Goal: Information Seeking & Learning: Learn about a topic

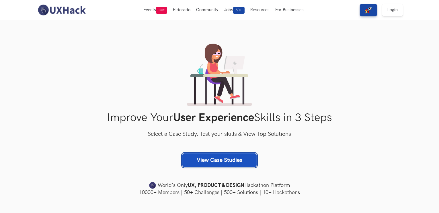
click at [216, 157] on link "View Case Studies" at bounding box center [219, 160] width 74 height 14
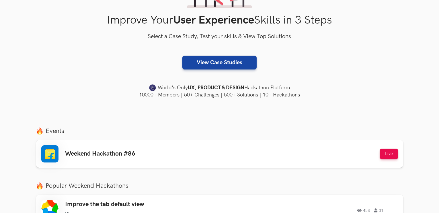
scroll to position [159, 0]
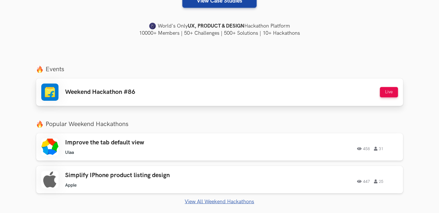
click at [167, 97] on div "Weekend Hackathon #86 Live" at bounding box center [219, 91] width 356 height 17
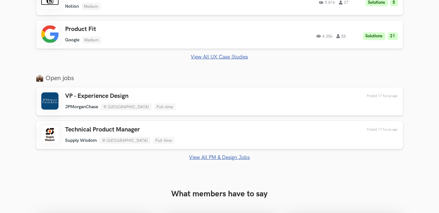
scroll to position [403, 0]
click at [207, 155] on link "View All PM & Design Jobs" at bounding box center [219, 158] width 367 height 6
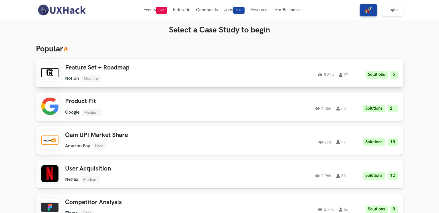
click at [175, 71] on h3 "Feature Set + Roadmap" at bounding box center [146, 67] width 163 height 7
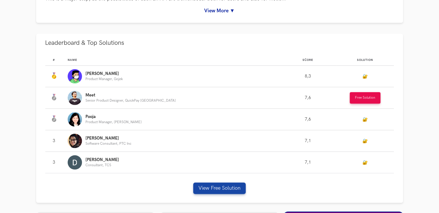
scroll to position [319, 0]
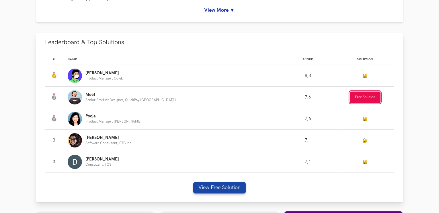
click at [361, 95] on button "Free Solution" at bounding box center [365, 96] width 31 height 11
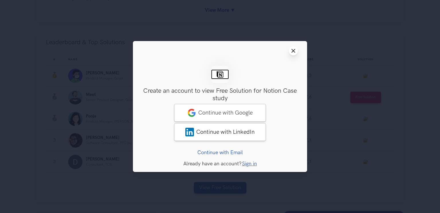
click at [293, 50] on icon "Close modal window" at bounding box center [293, 50] width 5 height 5
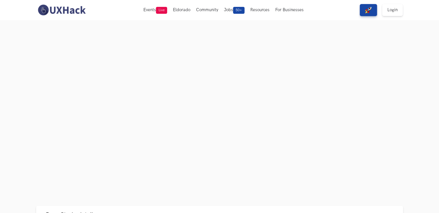
scroll to position [0, 0]
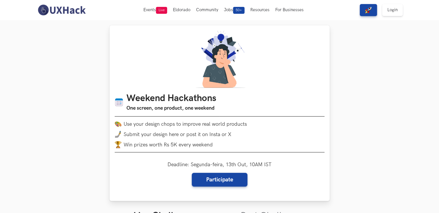
click at [165, 144] on li "Win prizes worth Rs 5K every weekend" at bounding box center [220, 144] width 210 height 7
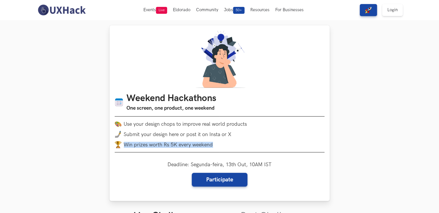
click at [165, 144] on li "Win prizes worth Rs 5K every weekend" at bounding box center [220, 144] width 210 height 7
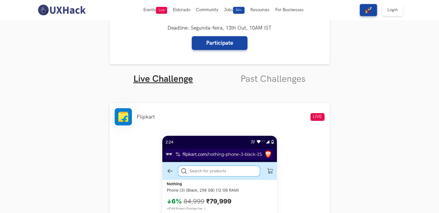
scroll to position [120, 0]
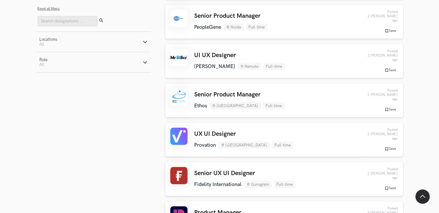
scroll to position [382, 0]
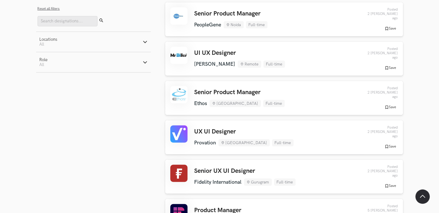
scroll to position [385, 0]
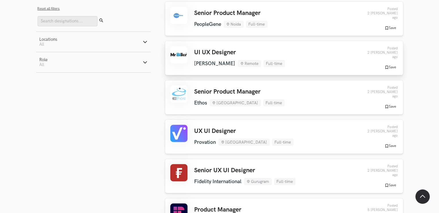
click at [216, 60] on ul "[PERSON_NAME] Remote Full-time" at bounding box center [239, 63] width 91 height 7
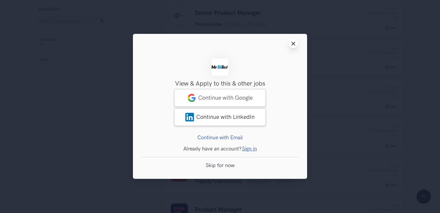
click at [295, 44] on icon "Close modal window" at bounding box center [293, 43] width 5 height 5
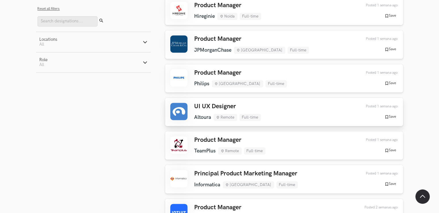
scroll to position [1118, 0]
